Goal: Task Accomplishment & Management: Manage account settings

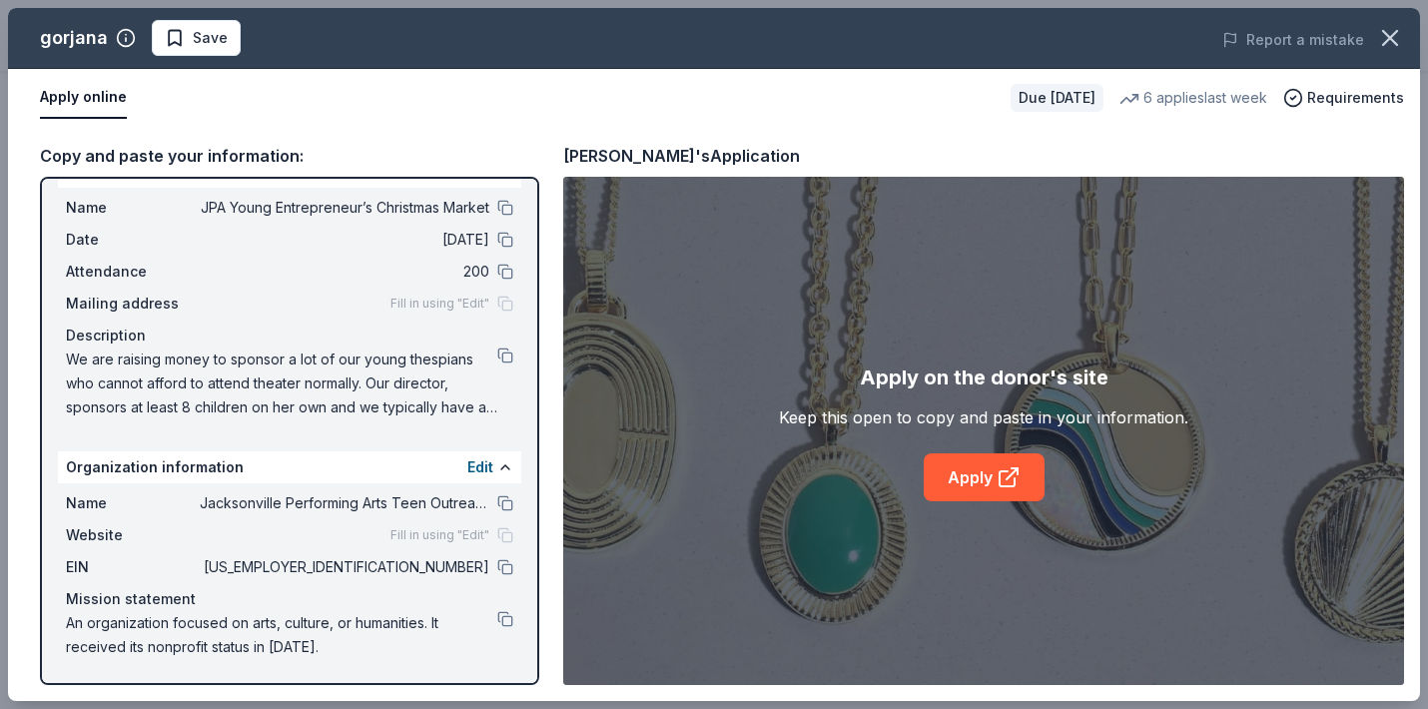
scroll to position [39, 0]
click at [505, 354] on button at bounding box center [505, 356] width 16 height 16
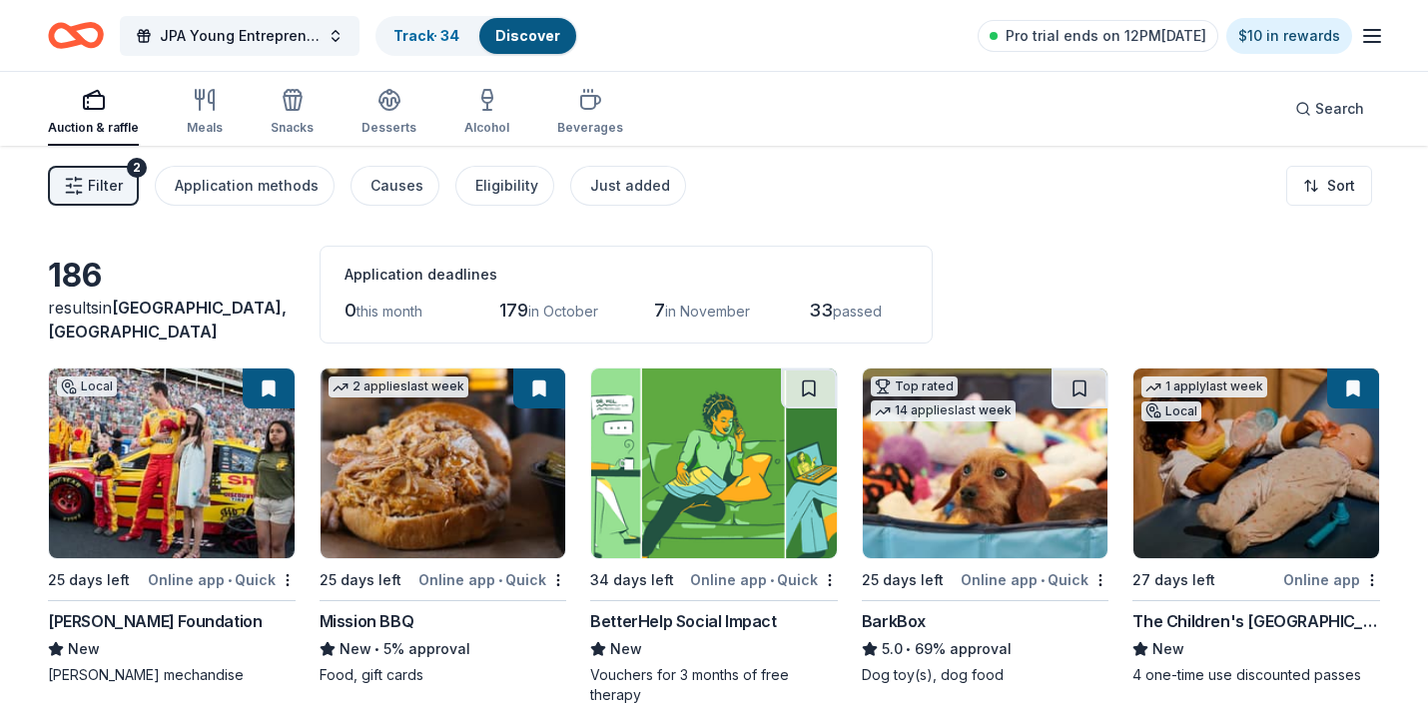
scroll to position [13885, 0]
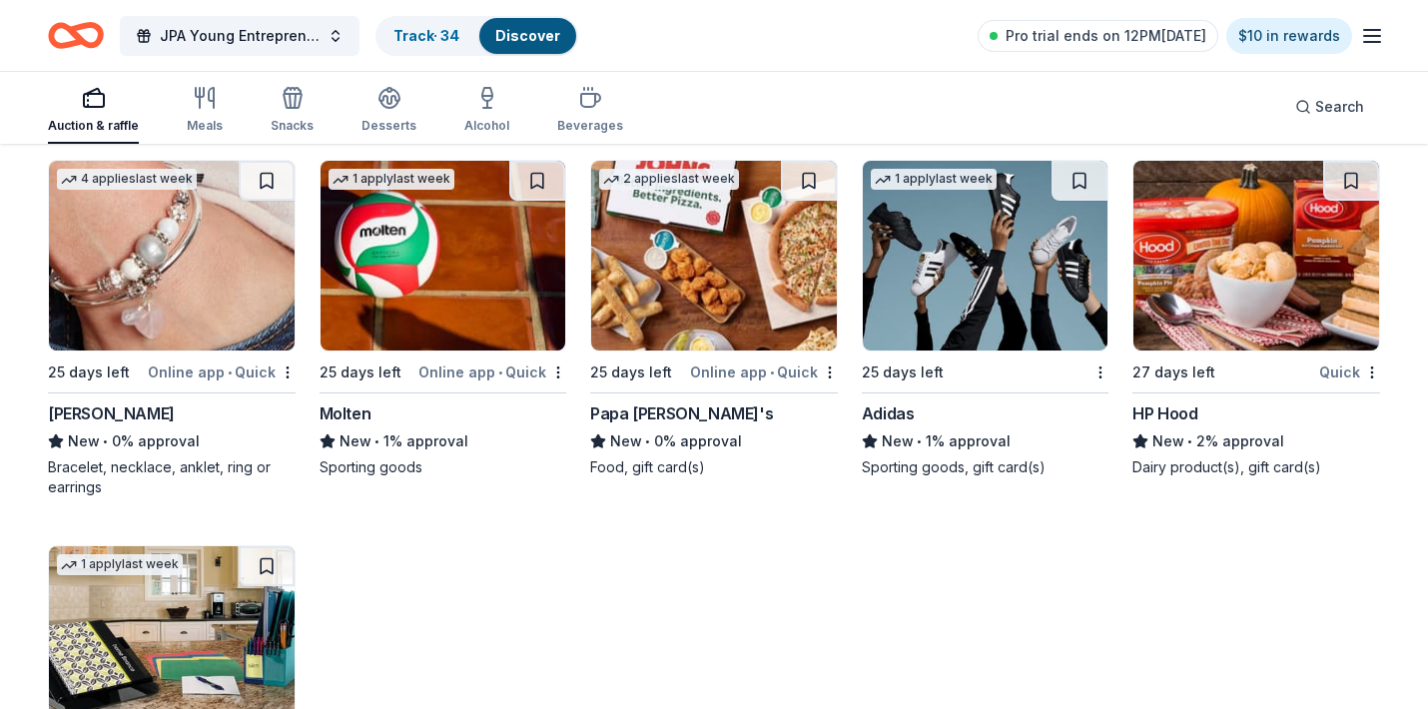
click at [183, 251] on img at bounding box center [172, 256] width 246 height 190
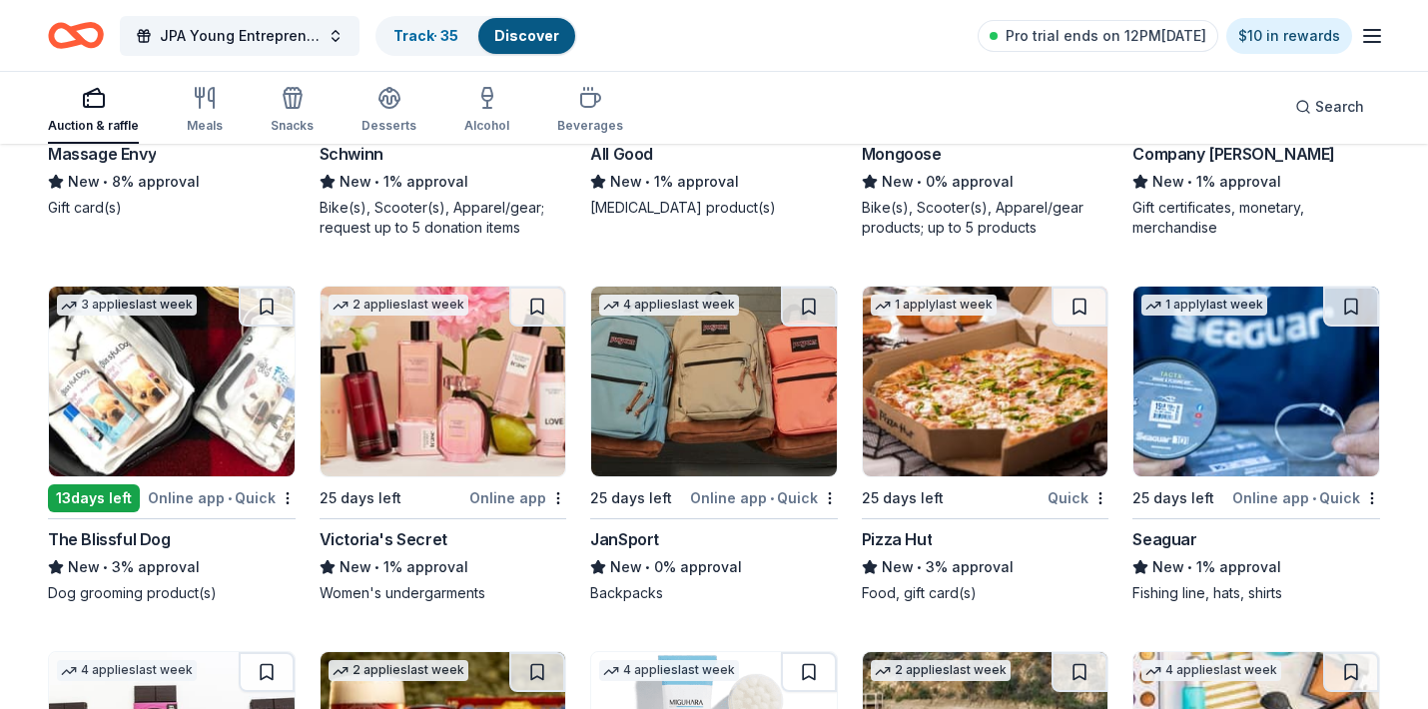
scroll to position [9880, 0]
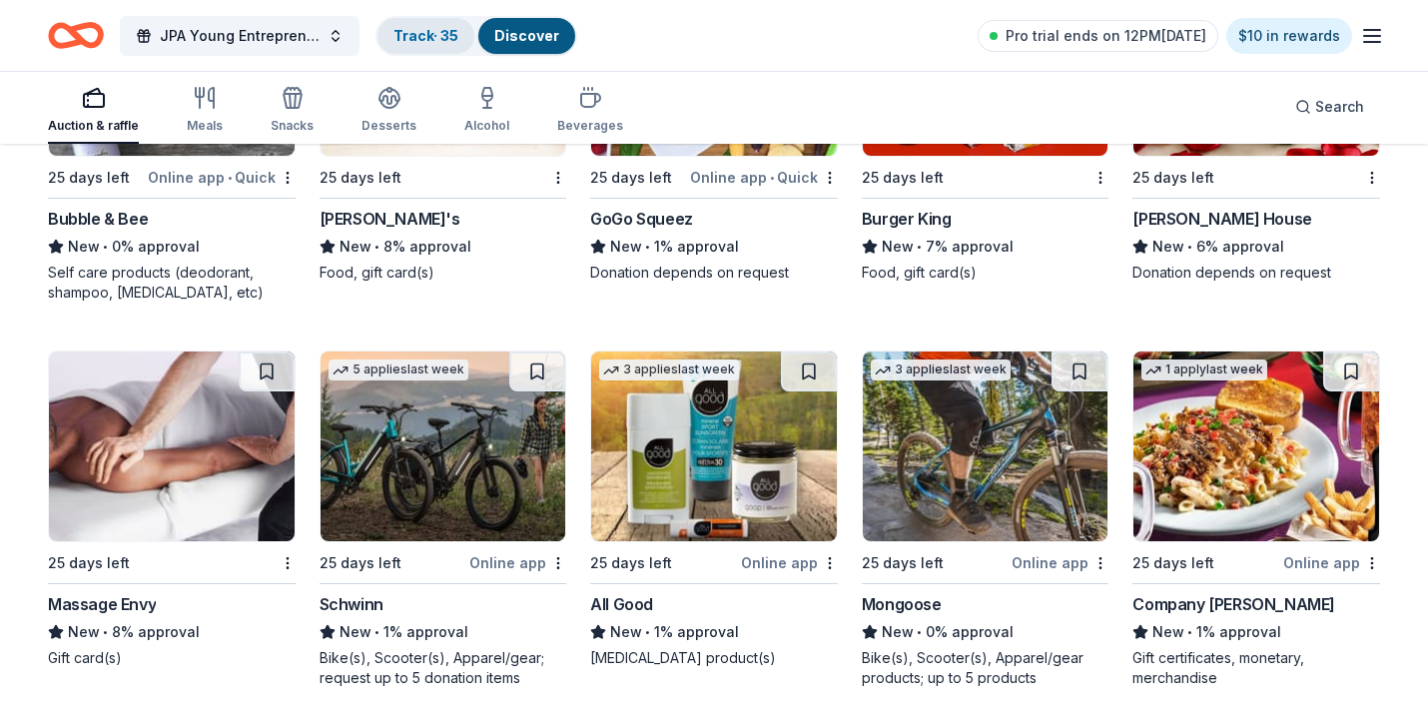
click at [428, 30] on link "Track · 35" at bounding box center [425, 35] width 65 height 17
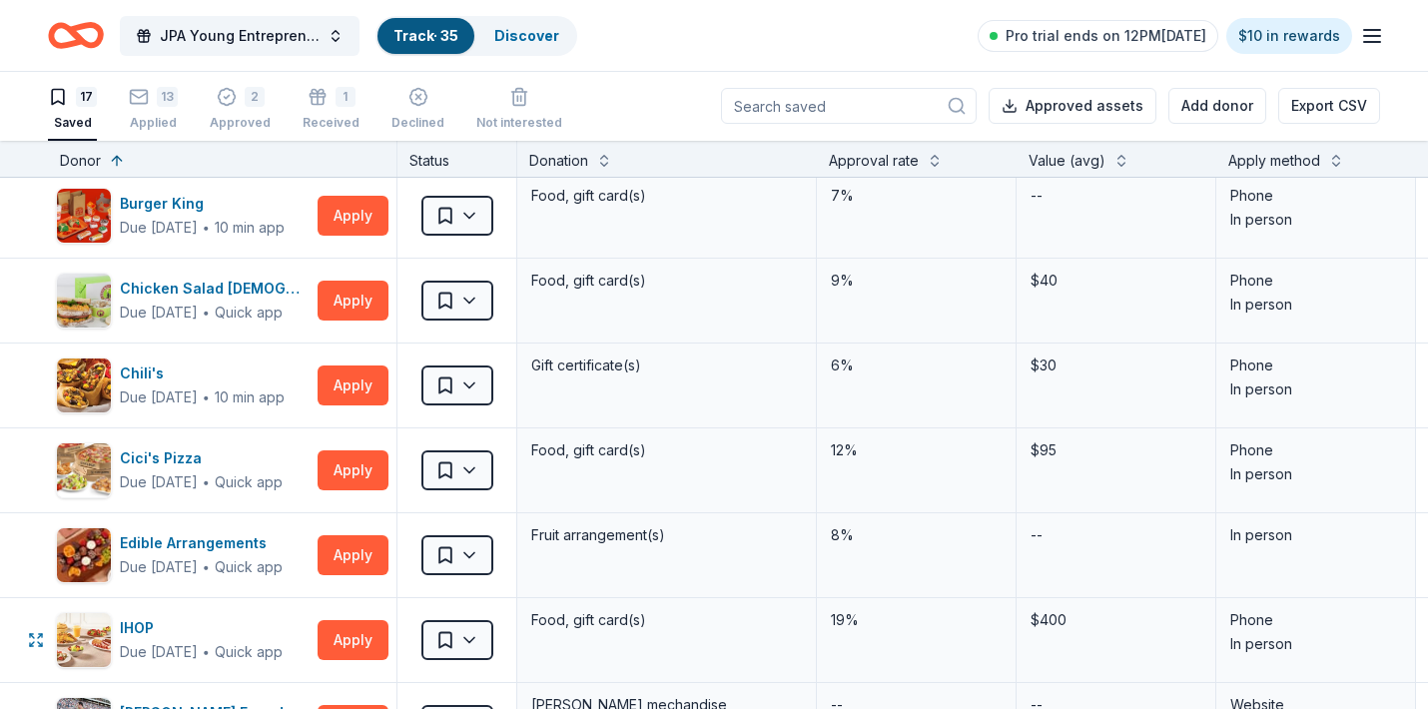
scroll to position [62, 0]
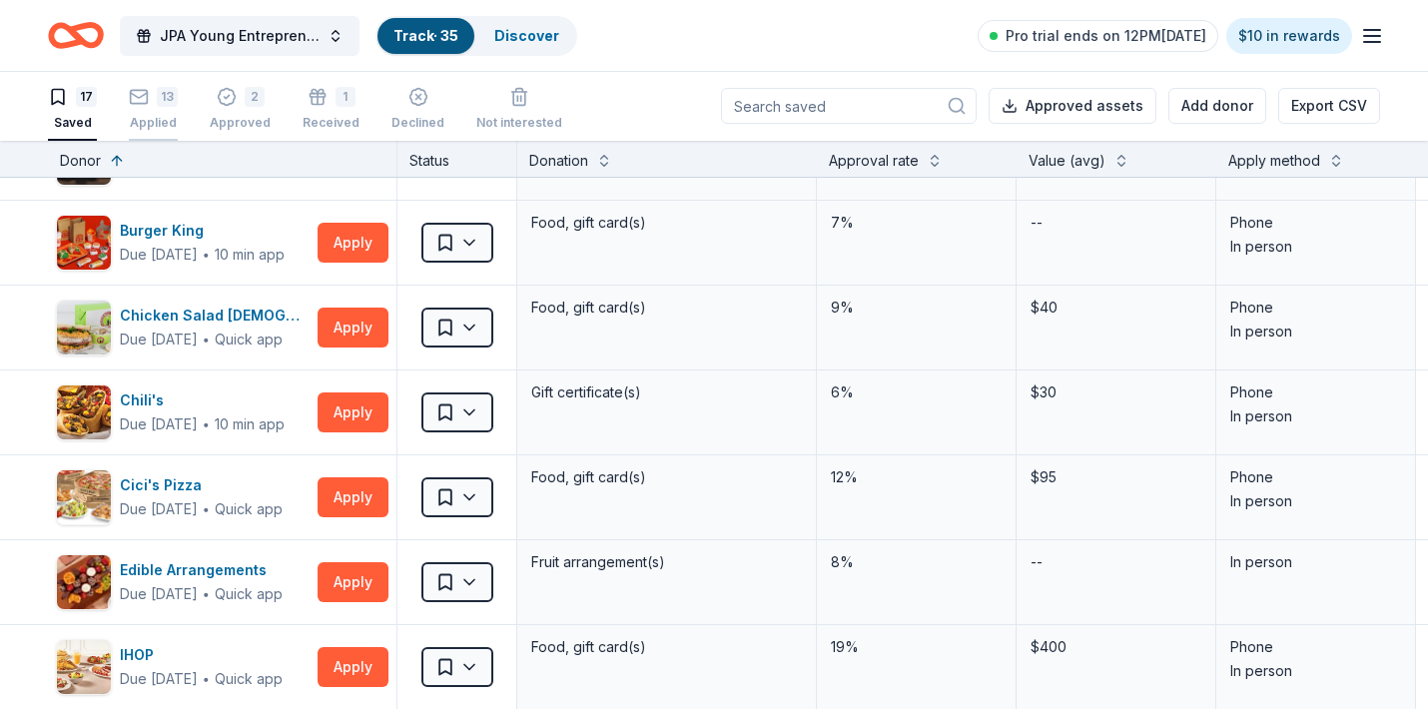
click at [159, 102] on div "13" at bounding box center [167, 97] width 21 height 20
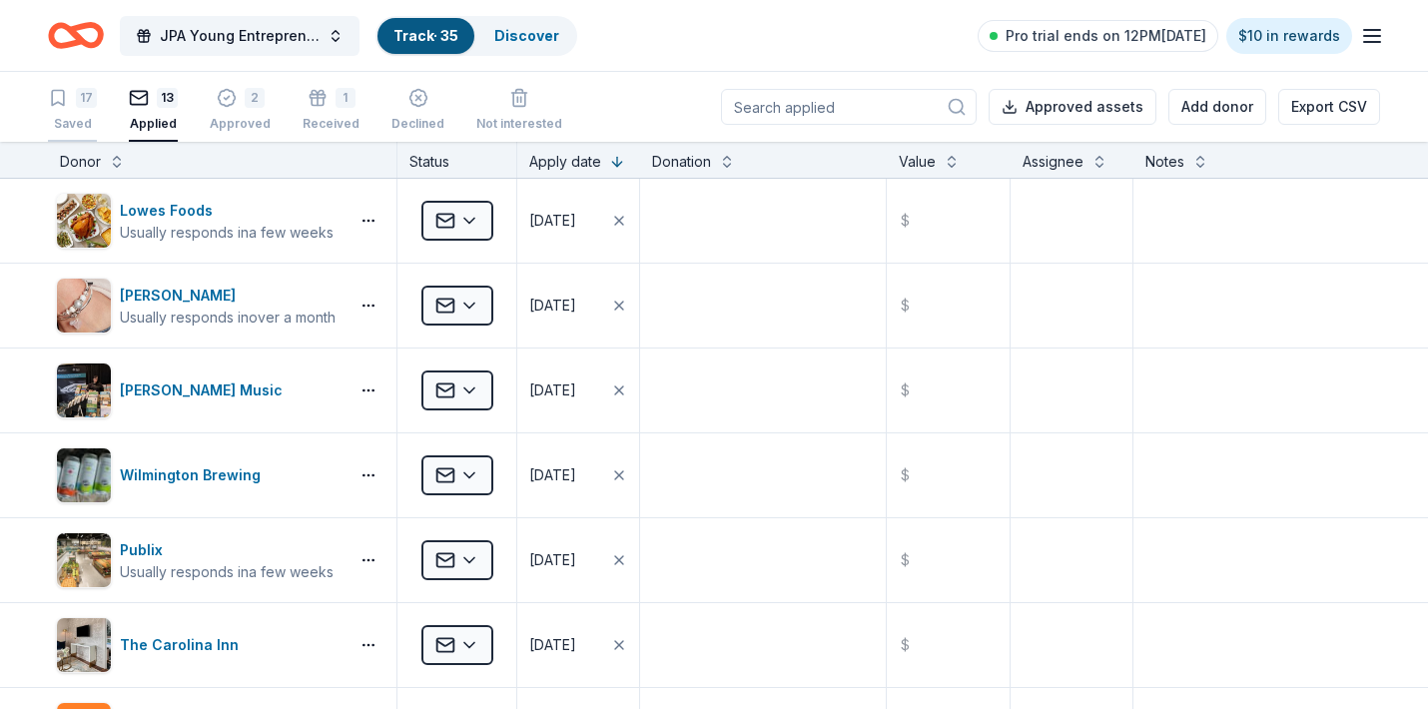
click at [79, 94] on div "17" at bounding box center [86, 98] width 21 height 20
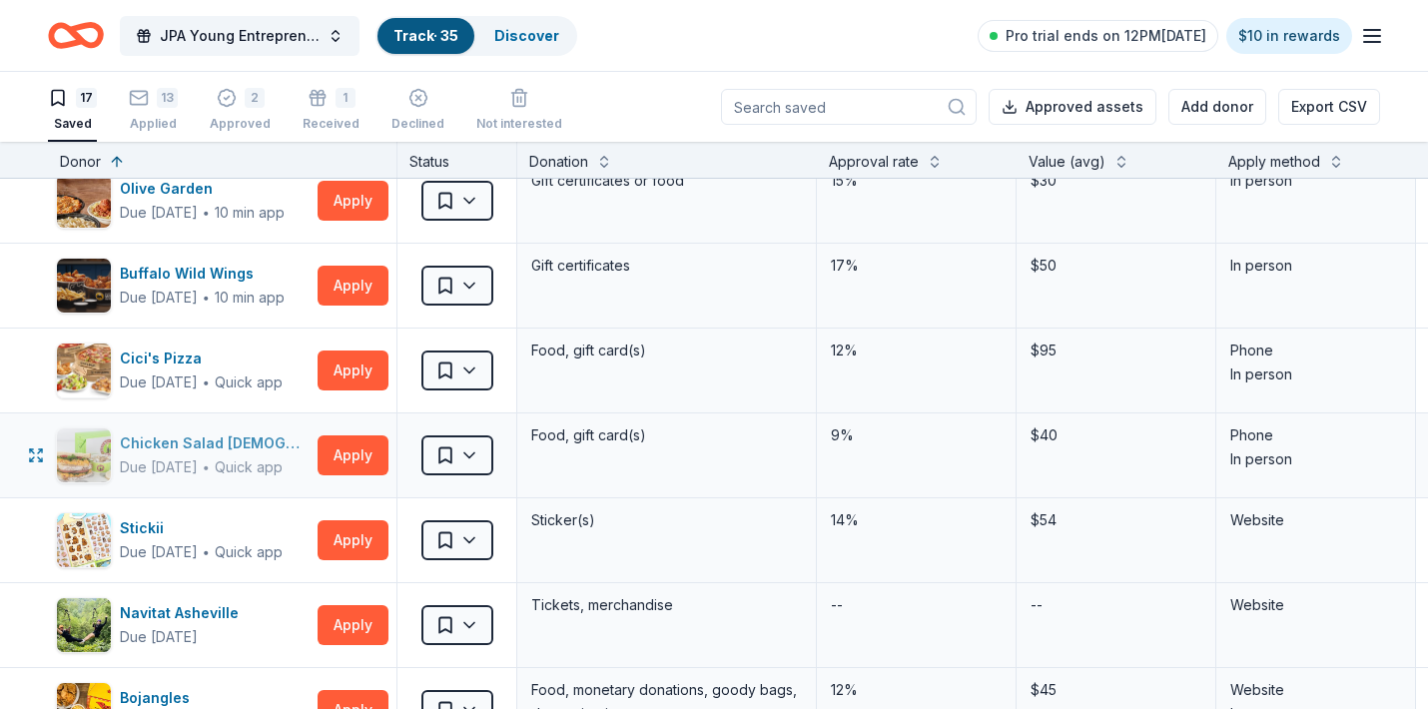
scroll to position [865, 0]
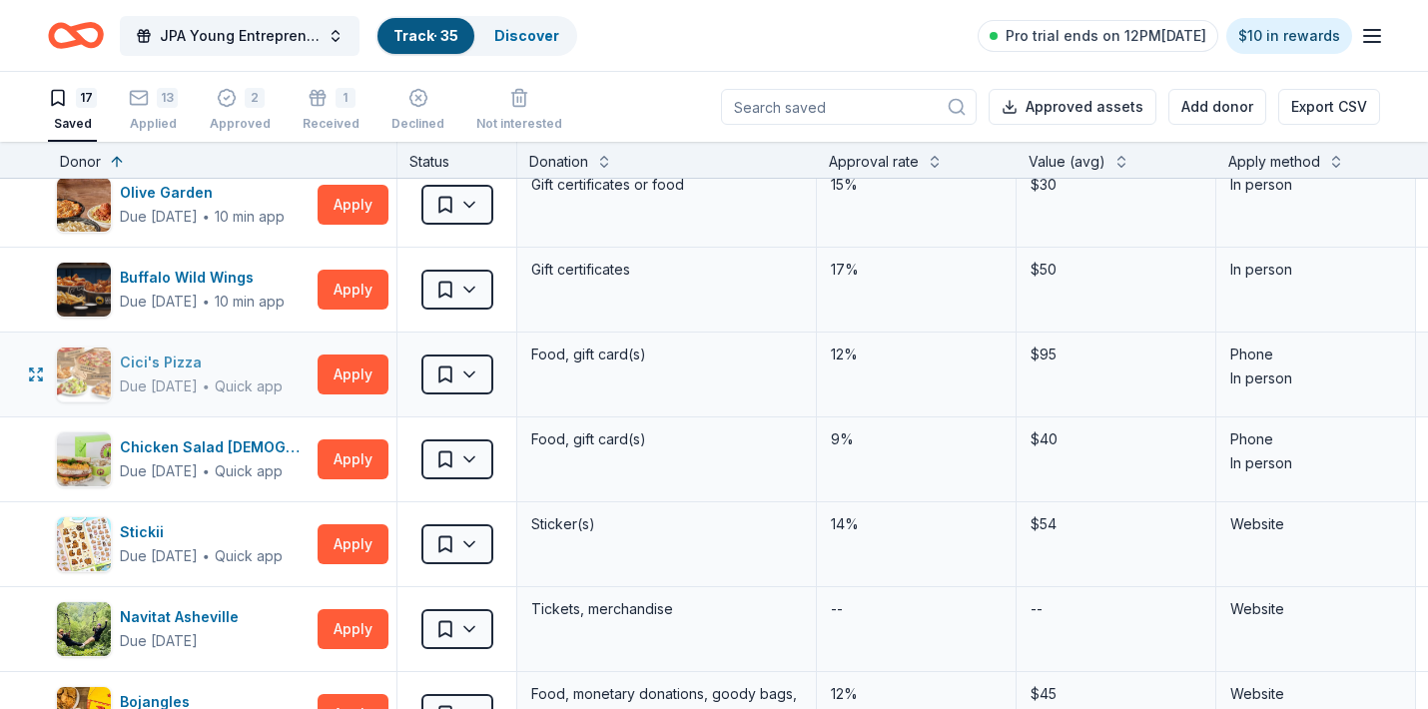
click at [179, 355] on div "Cici's Pizza" at bounding box center [201, 363] width 163 height 24
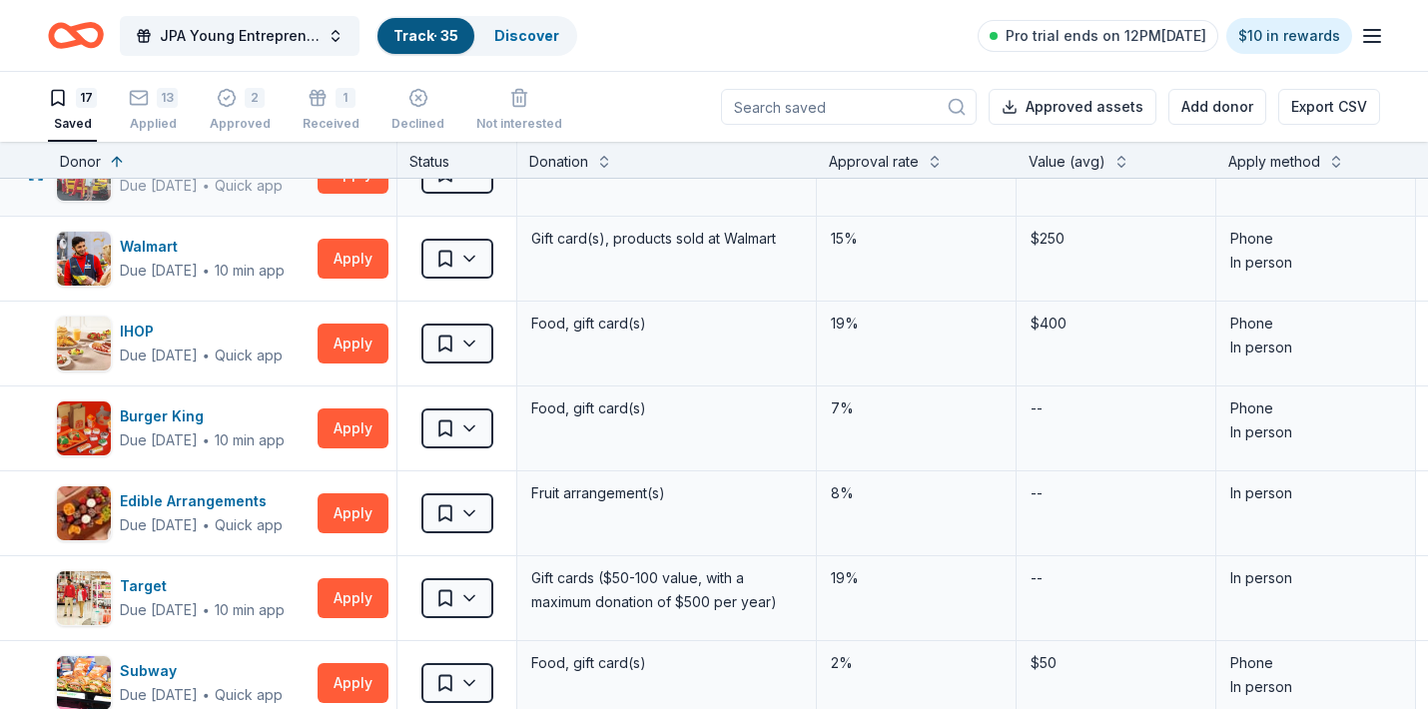
scroll to position [221, 0]
